Goal: Check status: Check status

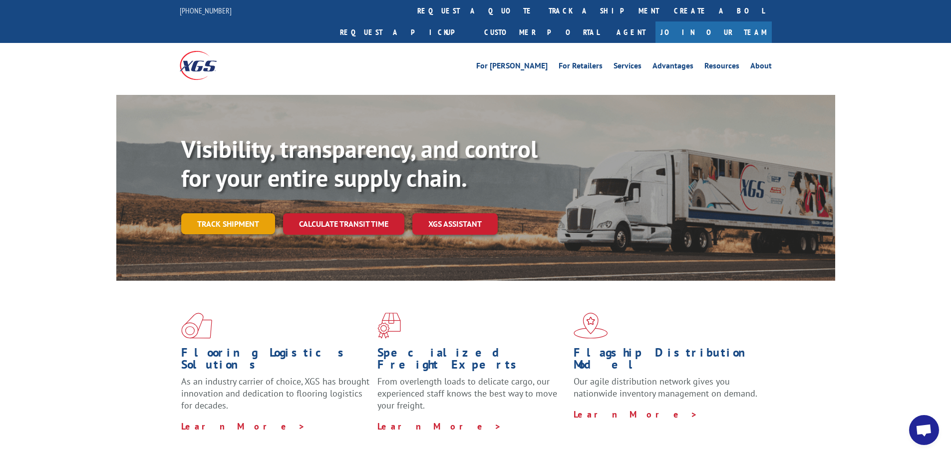
click at [227, 213] on link "Track shipment" at bounding box center [228, 223] width 94 height 21
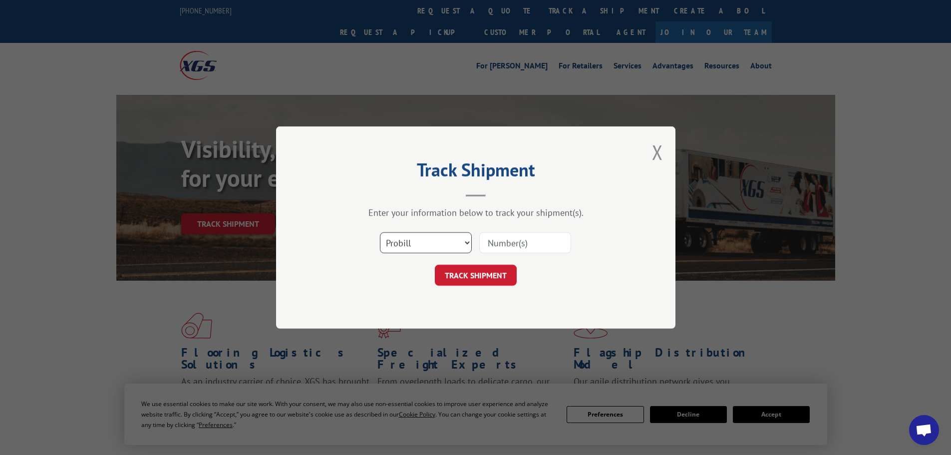
click at [434, 245] on select "Select category... Probill BOL PO" at bounding box center [426, 242] width 92 height 21
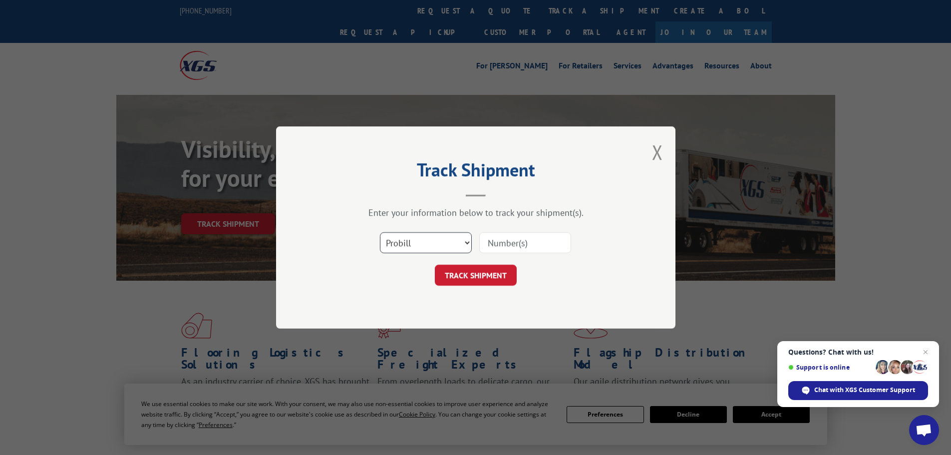
select select "po"
click at [380, 232] on select "Select category... Probill BOL PO" at bounding box center [426, 242] width 92 height 21
click at [506, 240] on input at bounding box center [525, 242] width 92 height 21
paste input "43542557"
type input "43542557"
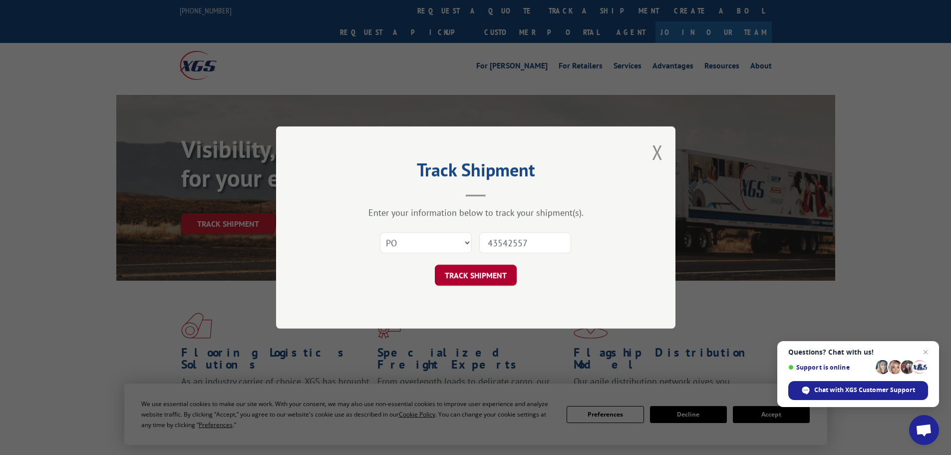
click at [473, 277] on button "TRACK SHIPMENT" at bounding box center [476, 275] width 82 height 21
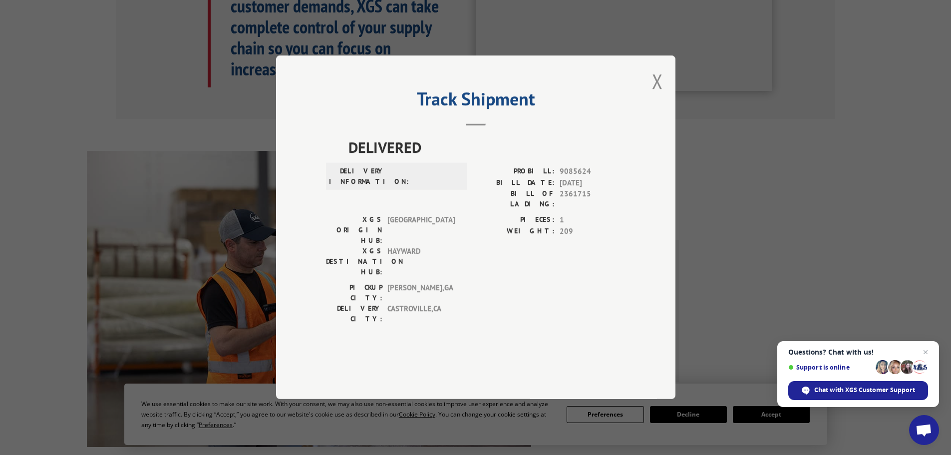
scroll to position [599, 0]
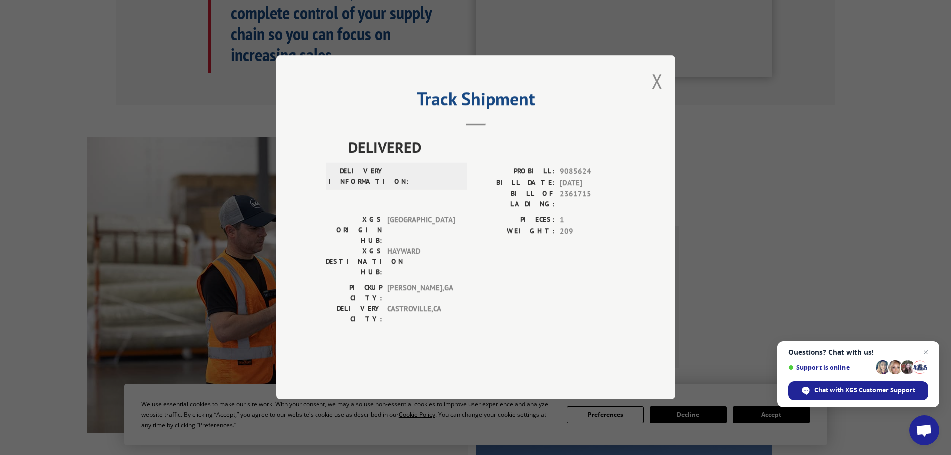
click at [481, 126] on header "Track Shipment" at bounding box center [475, 109] width 299 height 34
click at [388, 187] on div "DELIVERY INFORMATION:" at bounding box center [396, 176] width 135 height 21
click at [646, 108] on div "Track Shipment DELIVERED DELIVERY INFORMATION: PROBILL: 9085624 BILL DATE: [DAT…" at bounding box center [475, 226] width 399 height 343
click at [659, 94] on button "Close modal" at bounding box center [657, 81] width 11 height 26
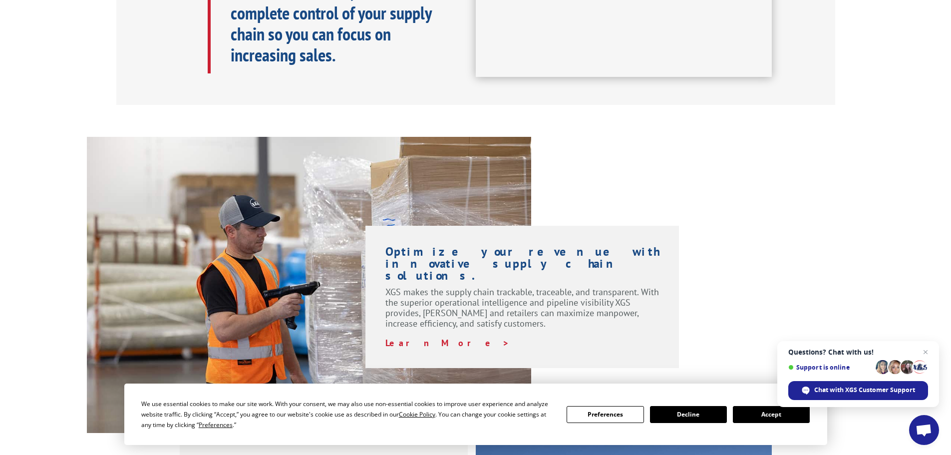
scroll to position [0, 0]
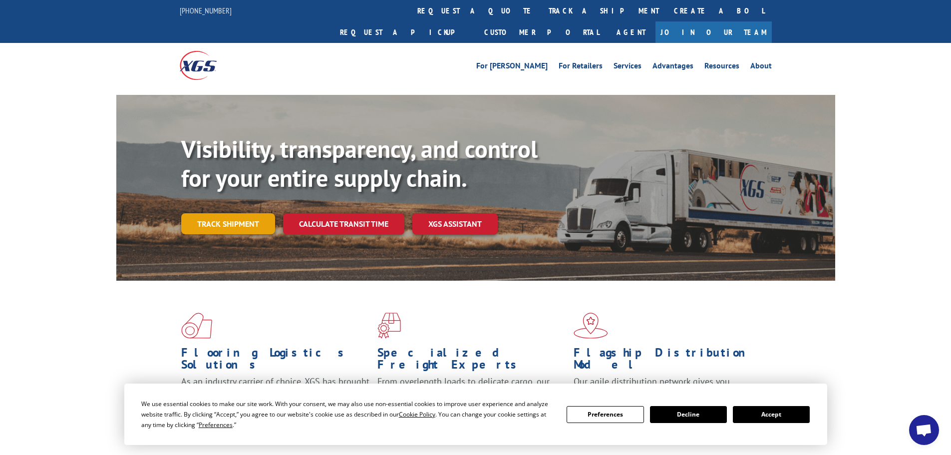
click at [244, 213] on link "Track shipment" at bounding box center [228, 223] width 94 height 21
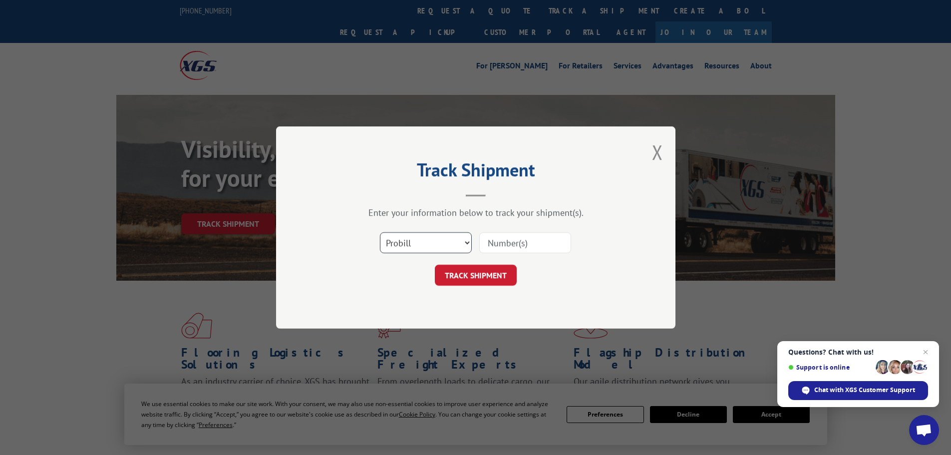
click at [422, 241] on select "Select category... Probill BOL PO" at bounding box center [426, 242] width 92 height 21
select select "po"
click at [380, 232] on select "Select category... Probill BOL PO" at bounding box center [426, 242] width 92 height 21
click at [547, 242] on input at bounding box center [525, 242] width 92 height 21
paste input "43489397"
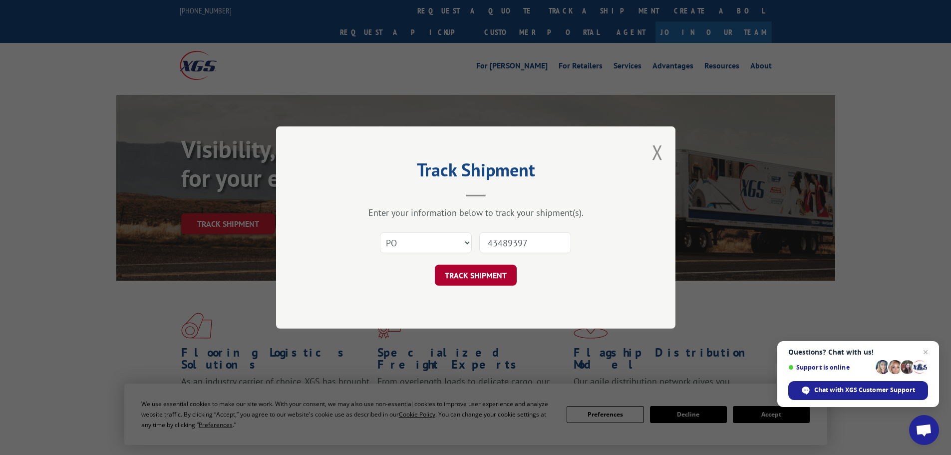
type input "43489397"
click at [491, 281] on button "TRACK SHIPMENT" at bounding box center [476, 275] width 82 height 21
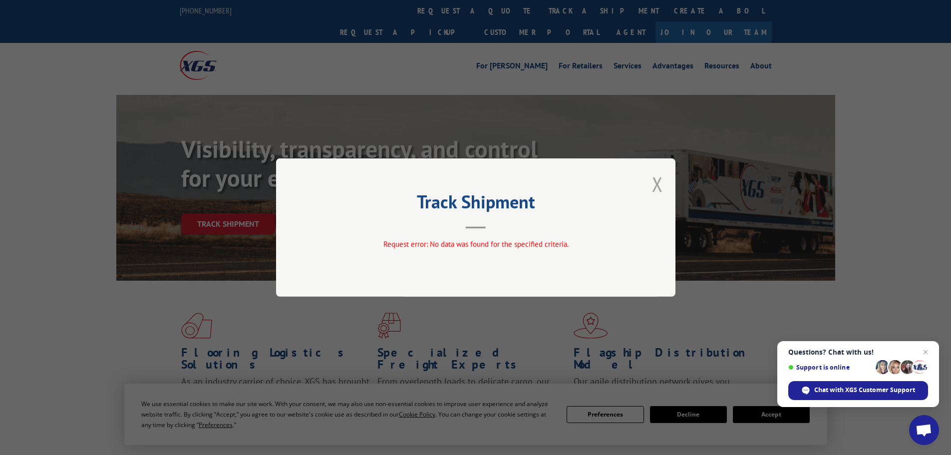
click at [656, 183] on button "Close modal" at bounding box center [657, 184] width 11 height 26
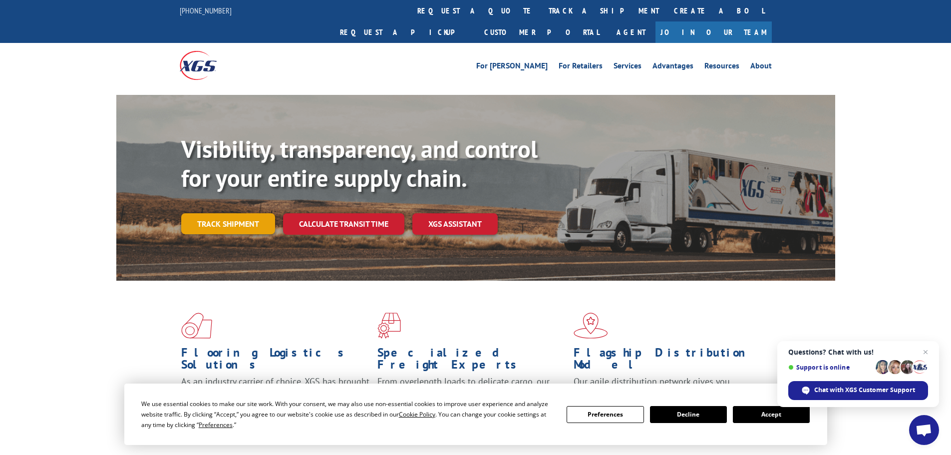
click at [256, 213] on link "Track shipment" at bounding box center [228, 223] width 94 height 21
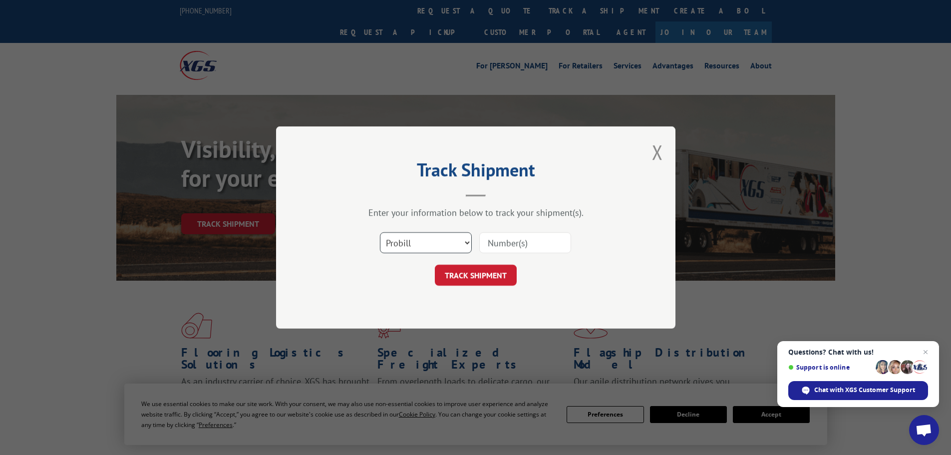
click at [436, 237] on select "Select category... Probill BOL PO" at bounding box center [426, 242] width 92 height 21
select select "po"
click at [380, 232] on select "Select category... Probill BOL PO" at bounding box center [426, 242] width 92 height 21
paste input "43542557"
type input "43542557"
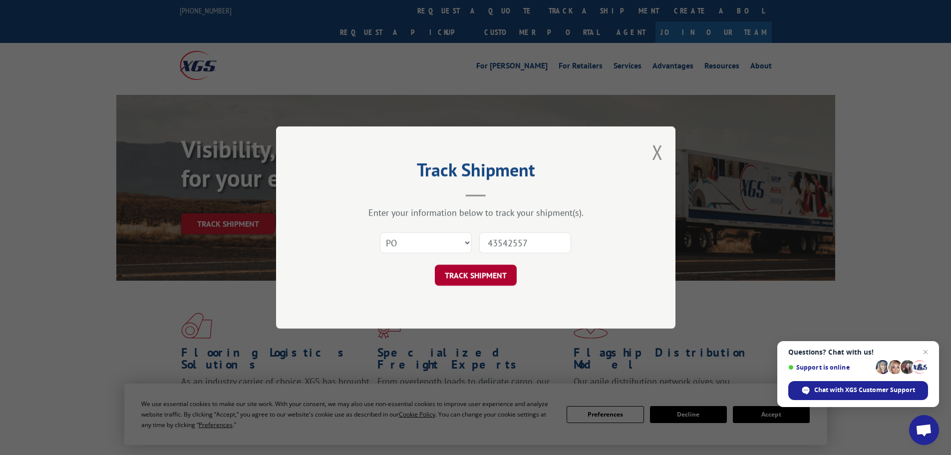
click at [492, 273] on button "TRACK SHIPMENT" at bounding box center [476, 275] width 82 height 21
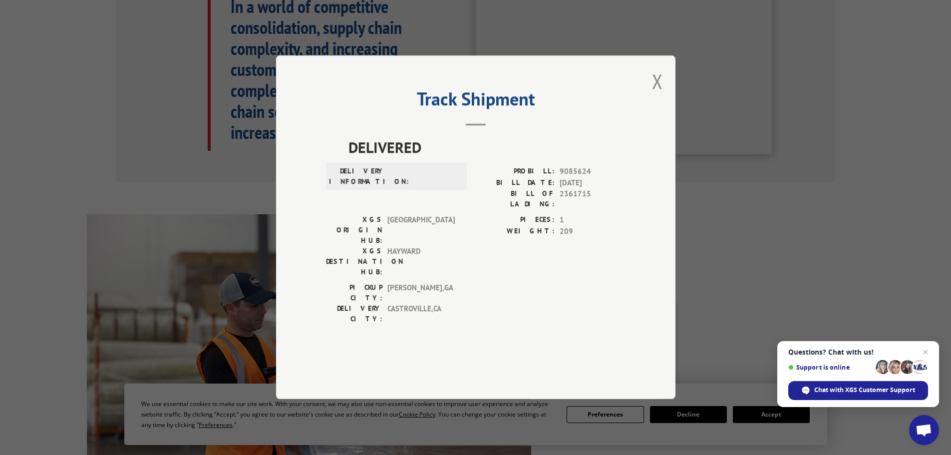
scroll to position [599, 0]
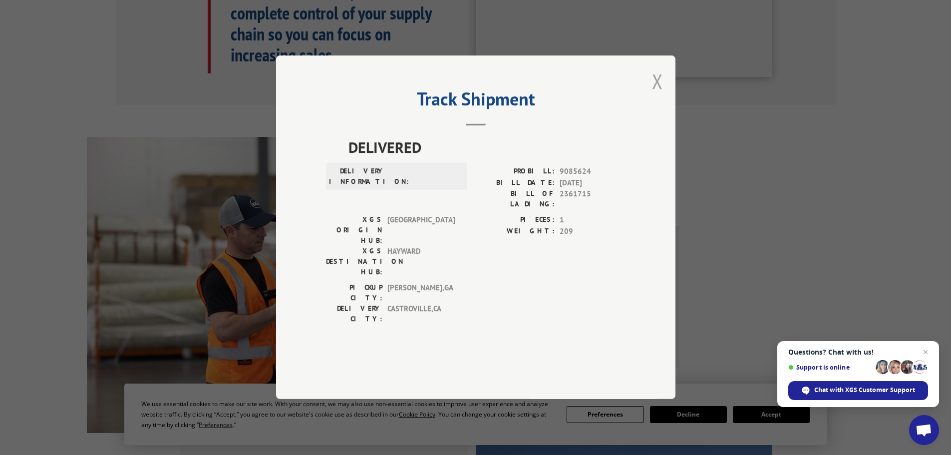
click at [659, 94] on button "Close modal" at bounding box center [657, 81] width 11 height 26
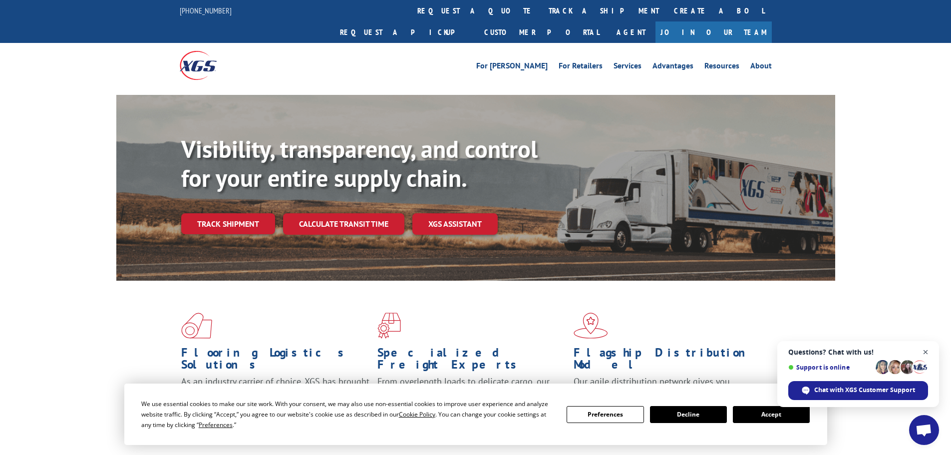
click at [921, 353] on span "Close chat" at bounding box center [925, 352] width 12 height 12
